Goal: Task Accomplishment & Management: Manage account settings

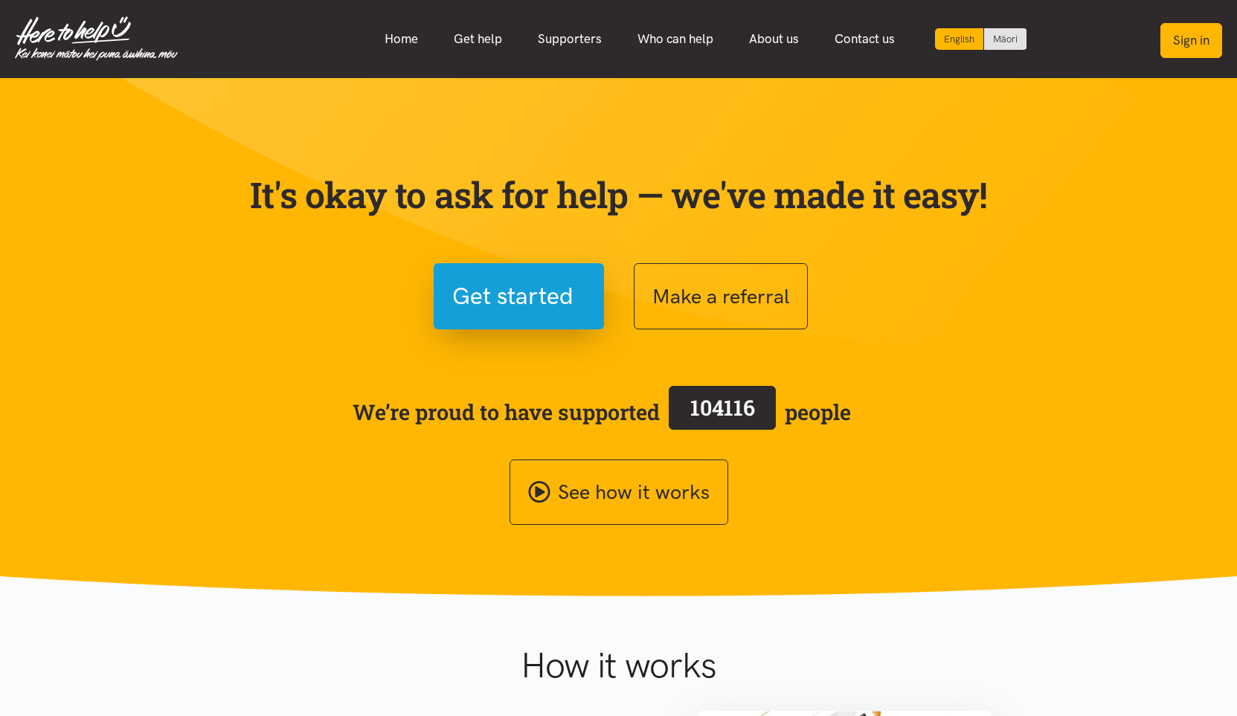
click at [1198, 40] on button "Sign in" at bounding box center [1192, 40] width 62 height 35
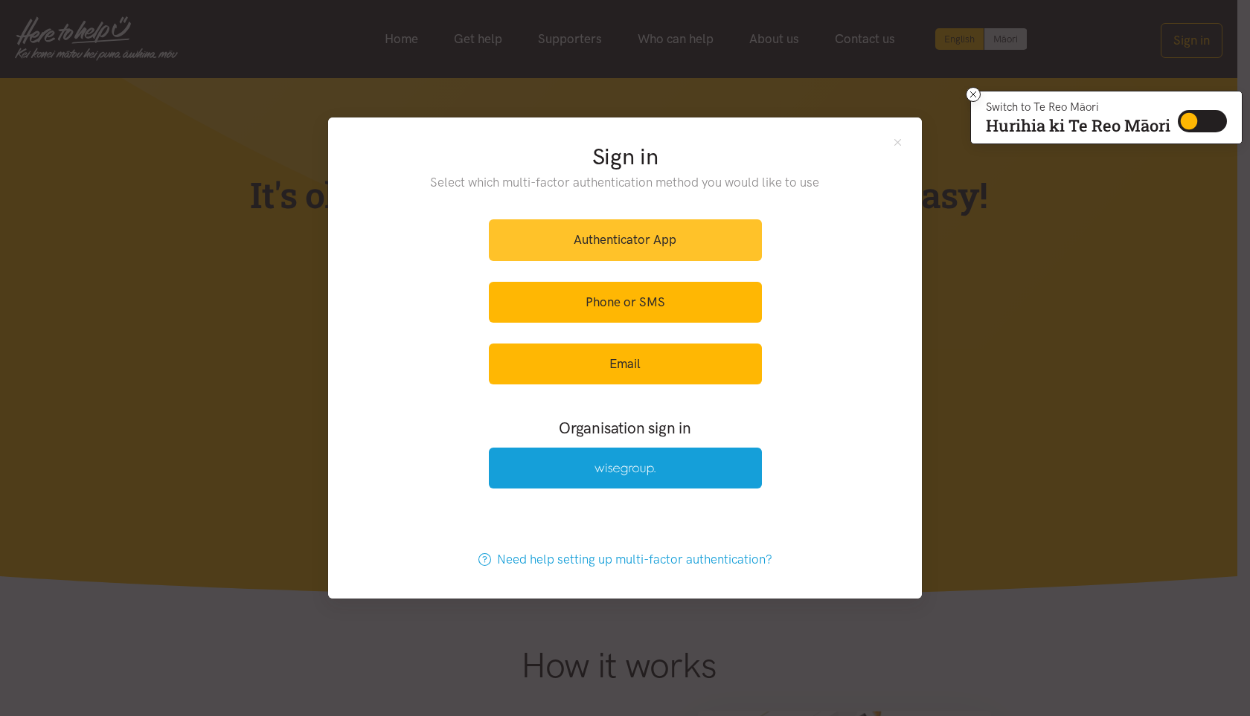
click at [644, 240] on link "Authenticator App" at bounding box center [625, 239] width 273 height 41
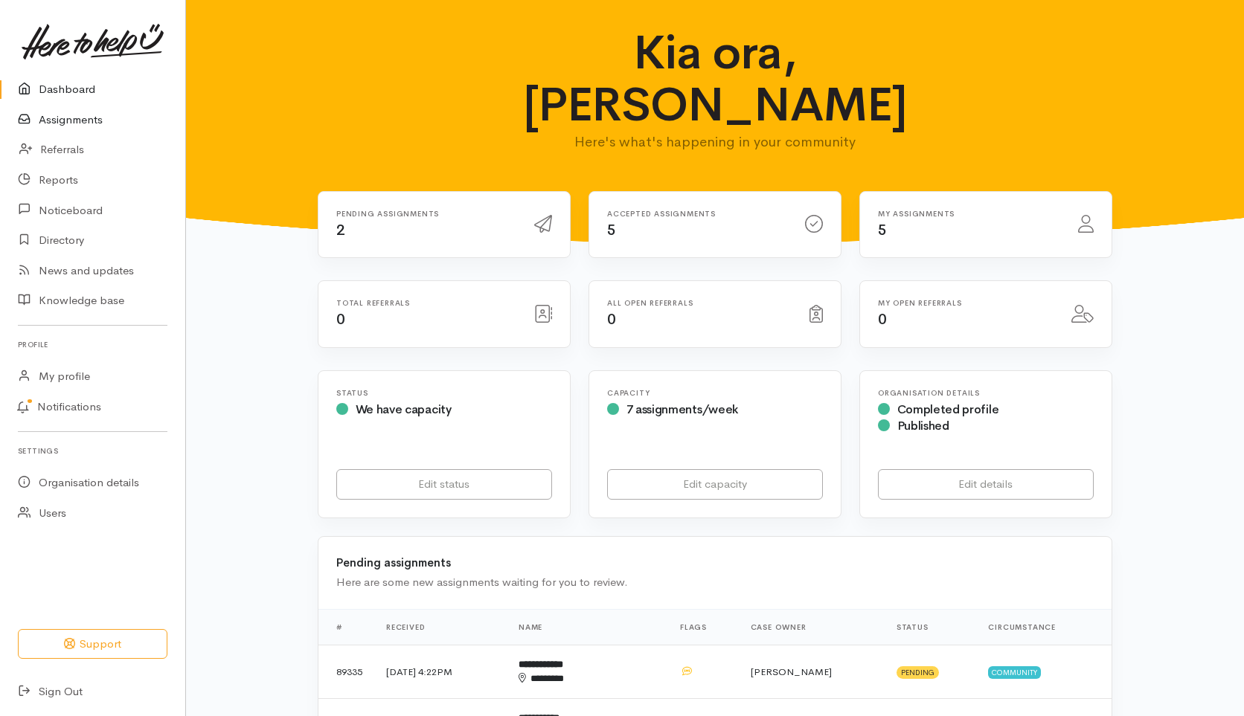
click at [79, 115] on link "Assignments" at bounding box center [92, 120] width 185 height 31
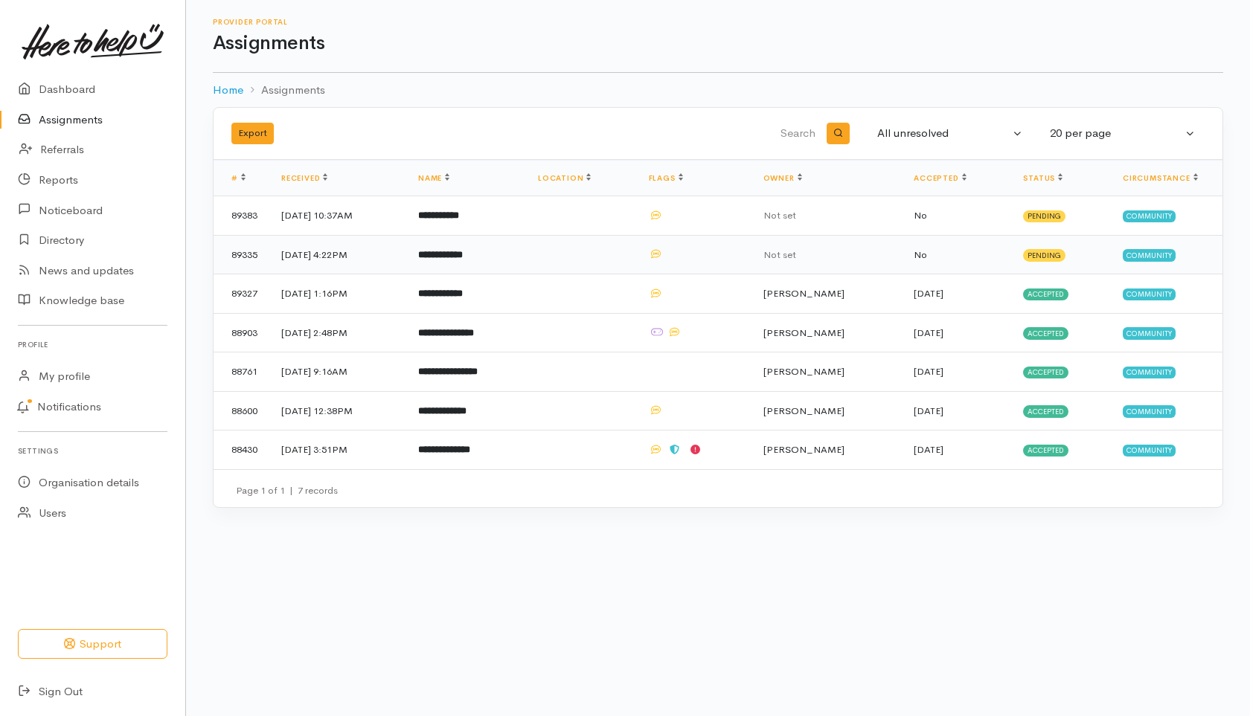
click at [347, 248] on td "[DATE] 4:22PM" at bounding box center [337, 254] width 137 height 39
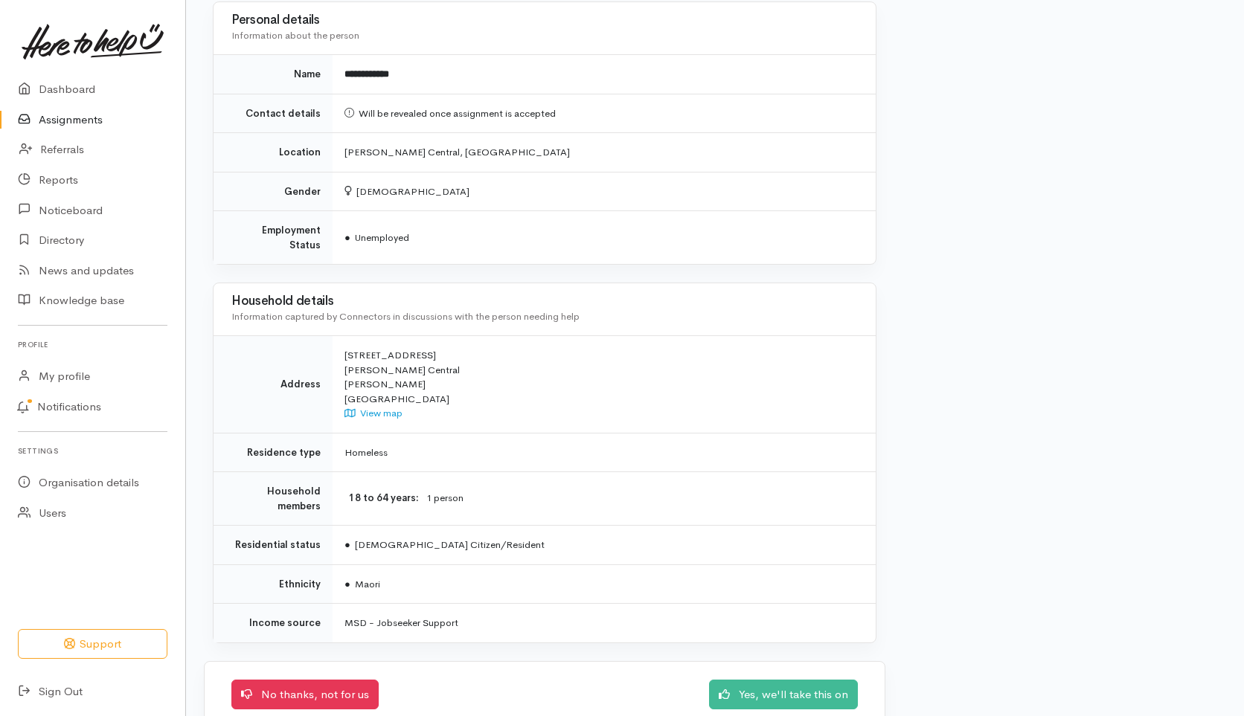
scroll to position [1097, 0]
click at [783, 677] on link "Yes, we'll take this on" at bounding box center [783, 692] width 149 height 31
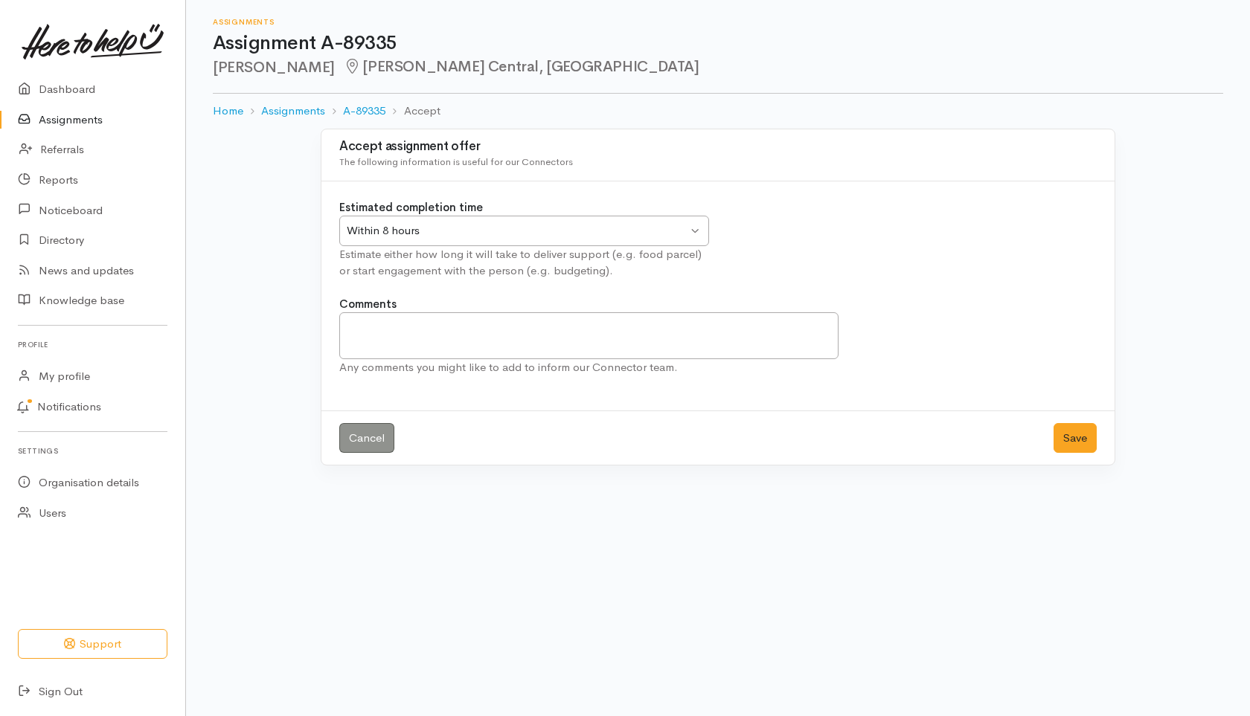
click at [696, 227] on div "Within 8 hours Within 8 hours" at bounding box center [524, 231] width 370 height 31
click at [1079, 430] on button "Save" at bounding box center [1074, 438] width 43 height 31
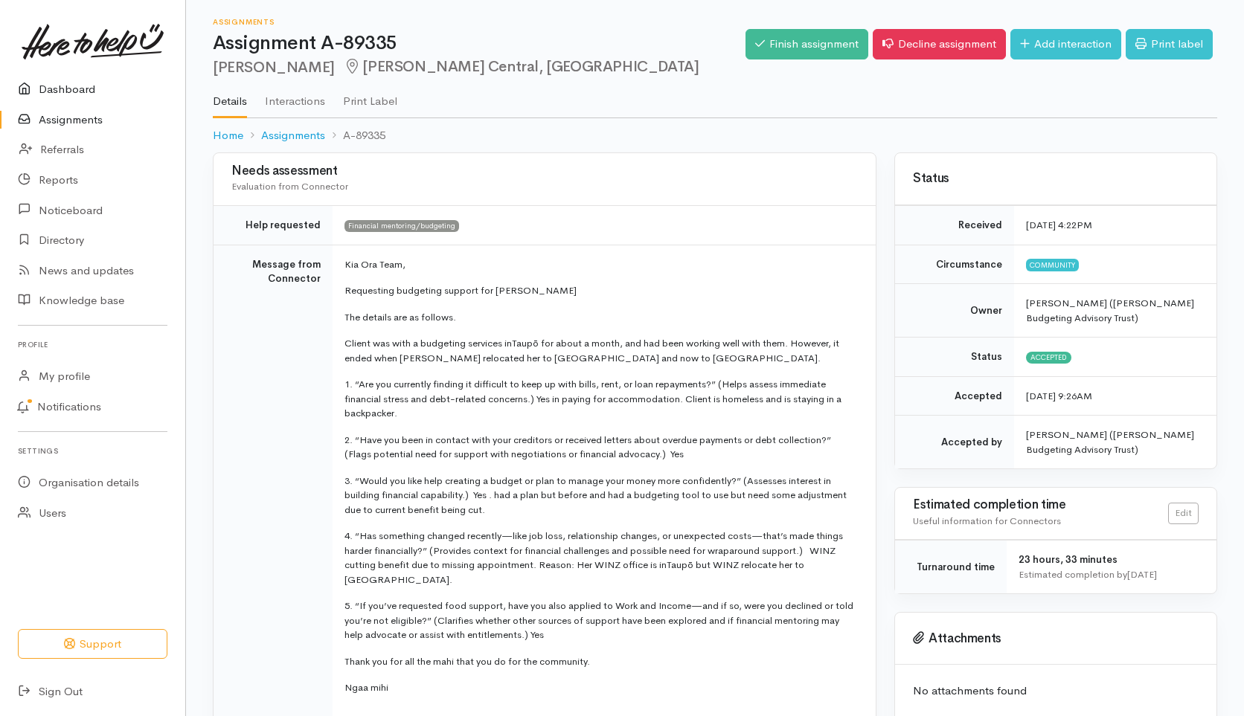
click at [48, 88] on link "Dashboard" at bounding box center [92, 89] width 185 height 31
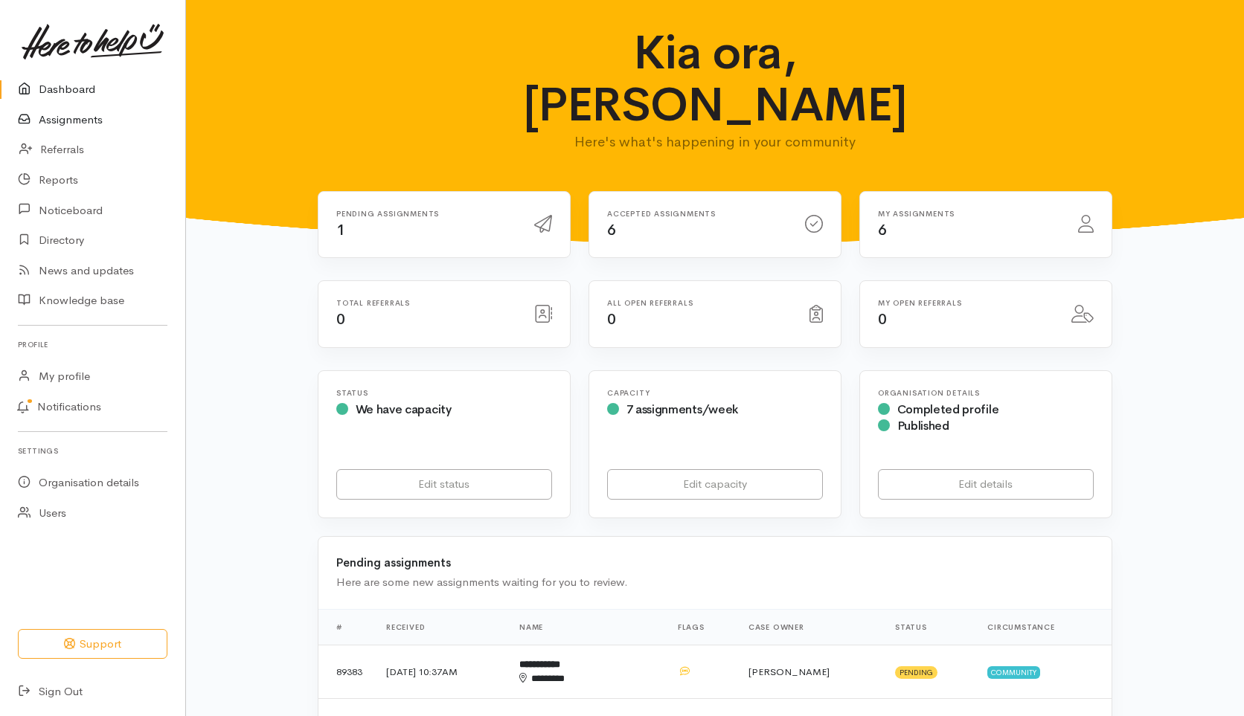
click at [85, 121] on link "Assignments" at bounding box center [92, 120] width 185 height 31
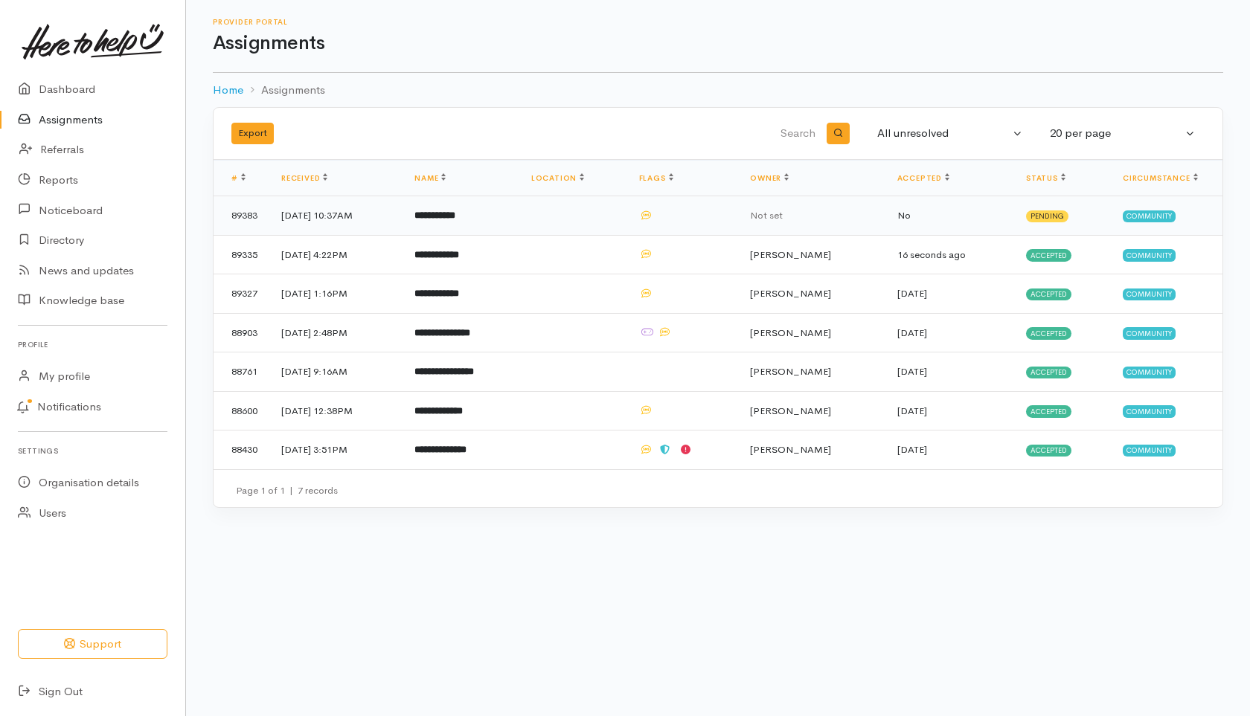
click at [317, 214] on td "3 Oct 2025, 10:37AM" at bounding box center [335, 215] width 133 height 39
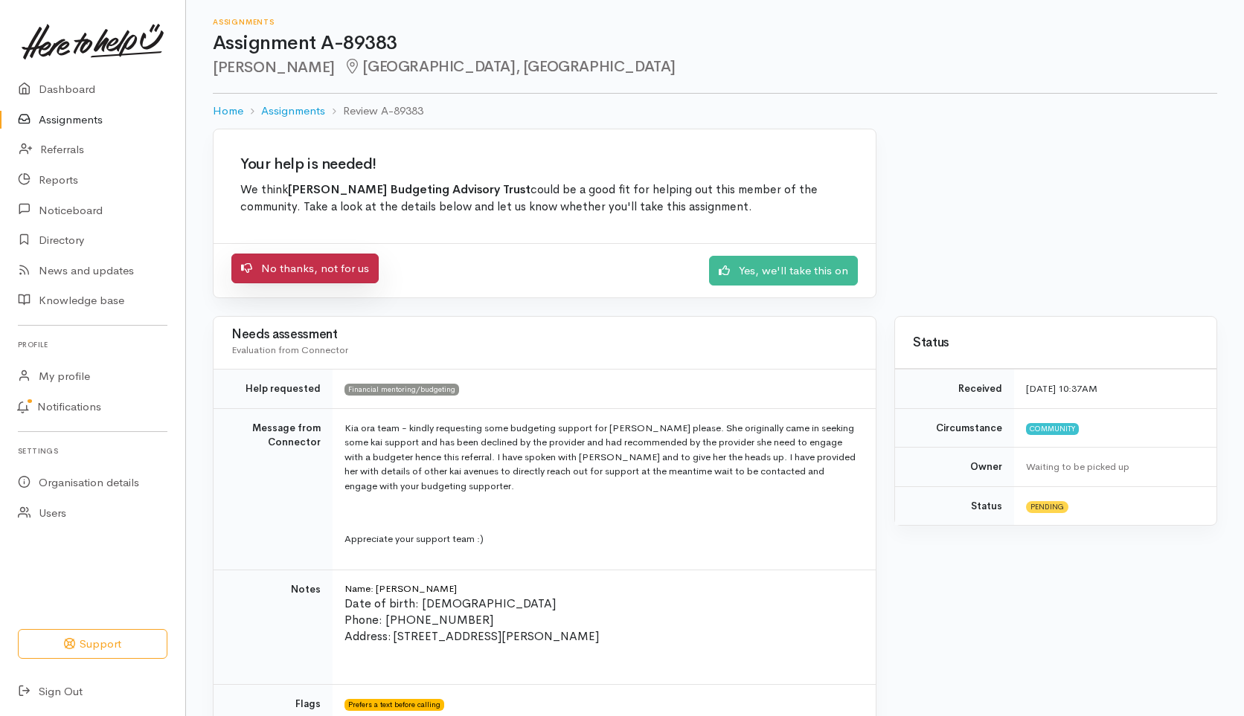
click at [292, 263] on link "No thanks, not for us" at bounding box center [304, 269] width 147 height 31
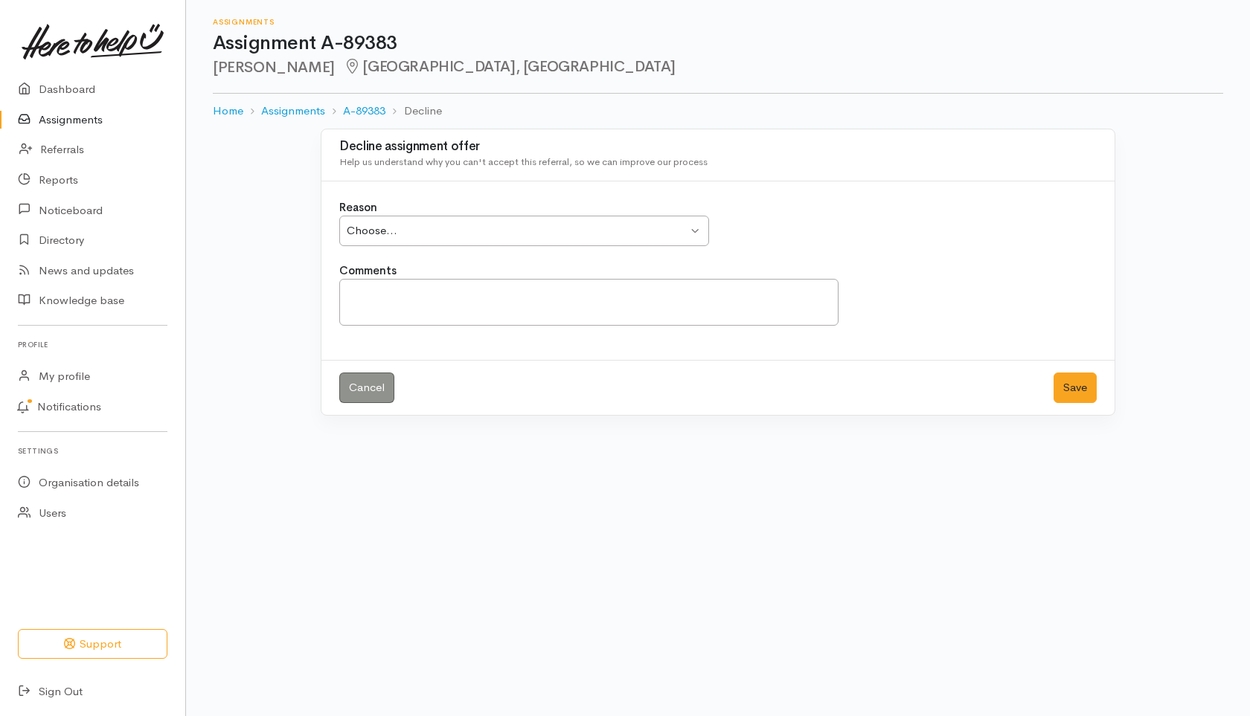
click at [411, 229] on div "Choose..." at bounding box center [517, 230] width 341 height 17
click at [355, 292] on textarea "Comments" at bounding box center [588, 302] width 499 height 47
type textarea "[PERSON_NAME] has failed to appear for any of the previous 4 appointments"
click at [1071, 391] on button "Save" at bounding box center [1074, 388] width 43 height 31
